Goal: Information Seeking & Learning: Find specific fact

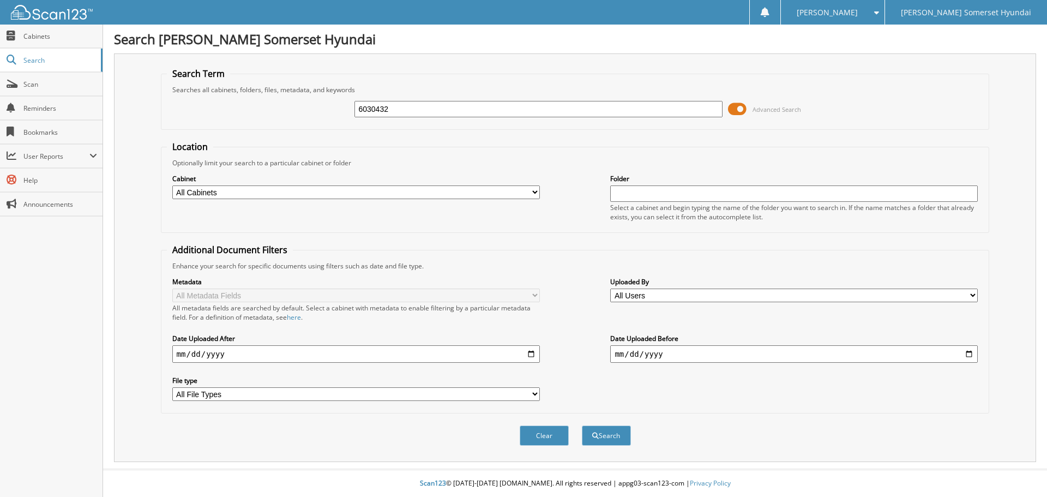
type input "6030432"
click at [582, 425] on button "Search" at bounding box center [606, 435] width 49 height 20
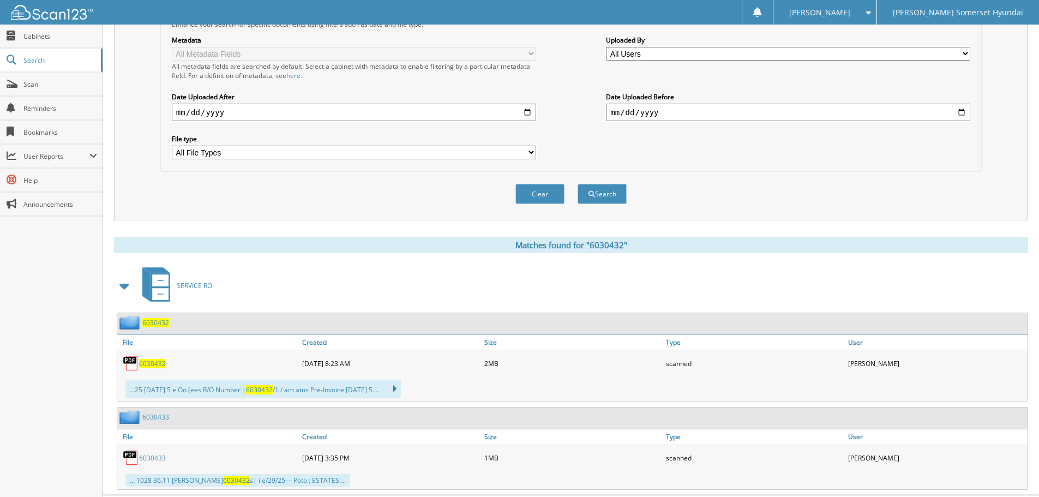
scroll to position [268, 0]
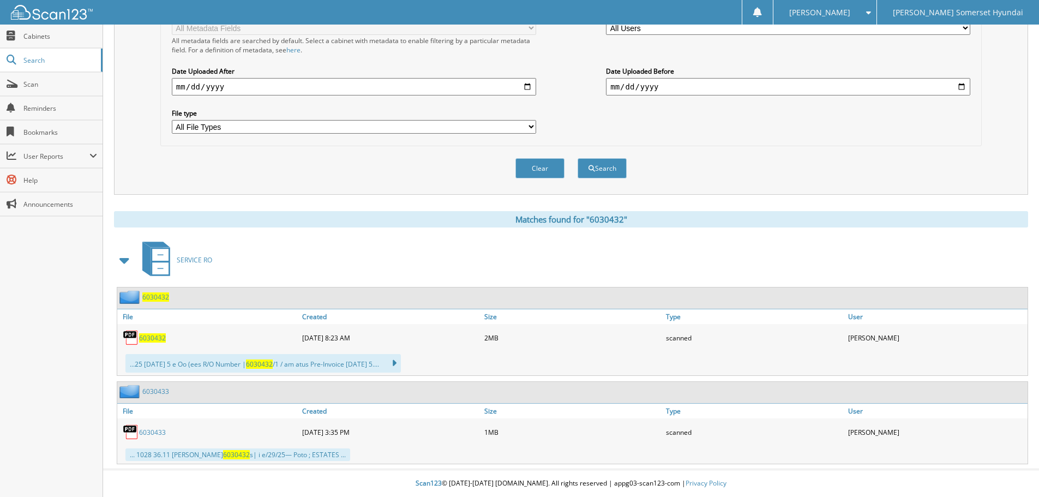
click at [157, 296] on span "6030432" at bounding box center [155, 296] width 27 height 9
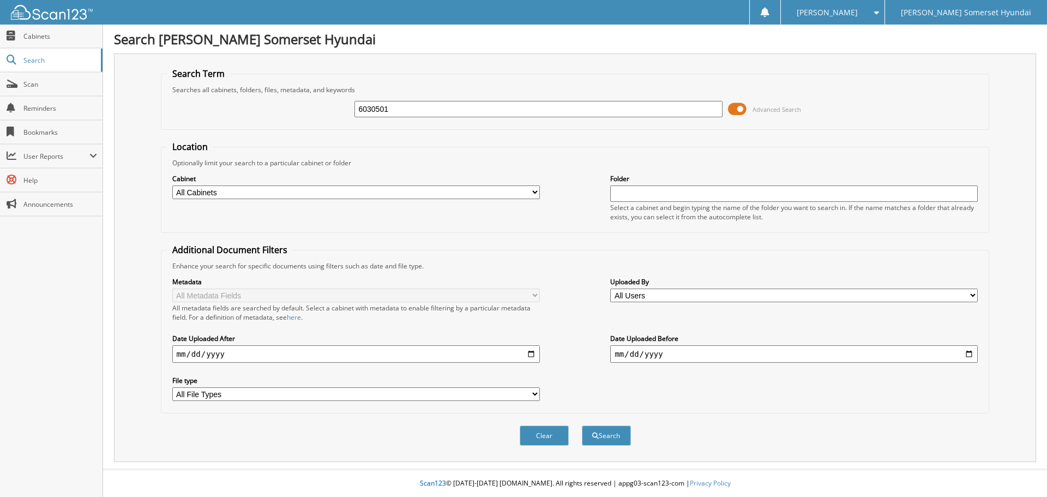
type input "6030501"
click at [582, 425] on button "Search" at bounding box center [606, 435] width 49 height 20
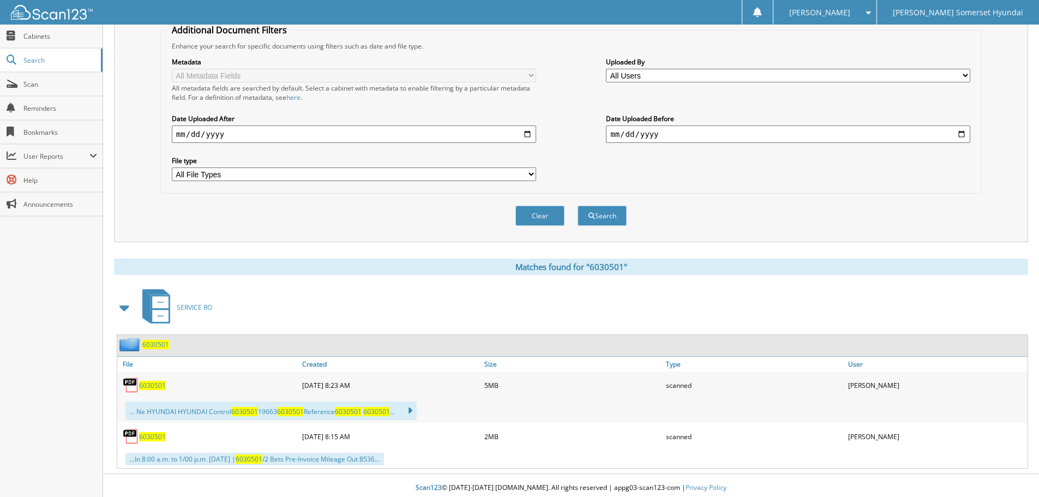
scroll to position [225, 0]
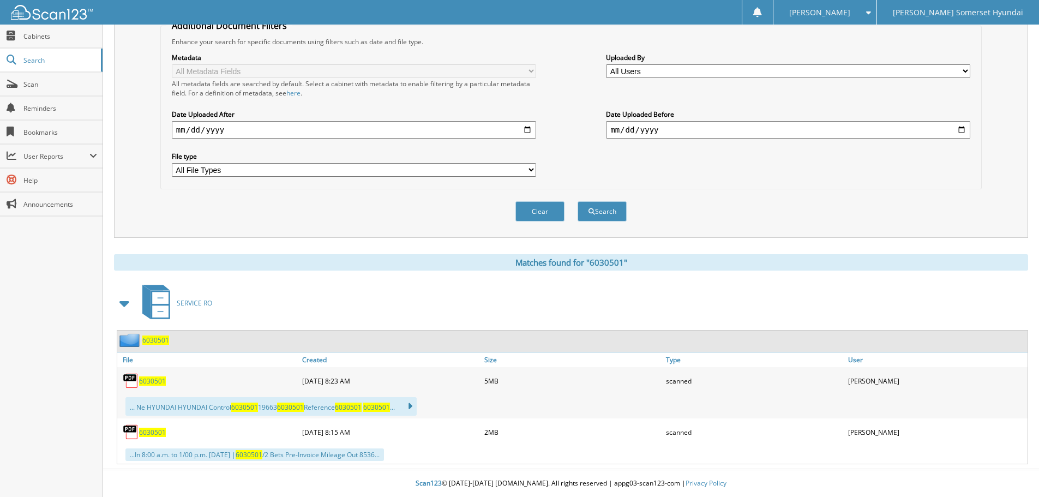
click at [166, 340] on span "6030501" at bounding box center [155, 339] width 27 height 9
